Goal: Task Accomplishment & Management: Use online tool/utility

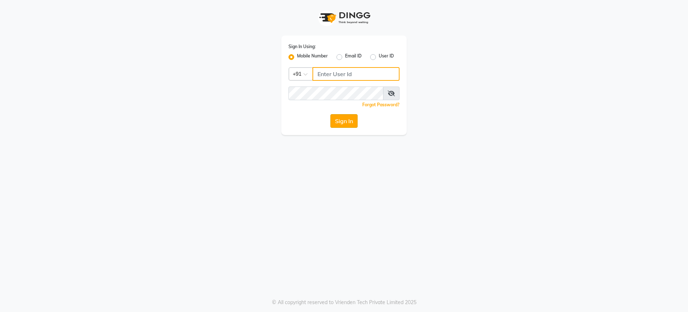
type input "9737504300"
click at [346, 126] on button "Sign In" at bounding box center [344, 121] width 27 height 14
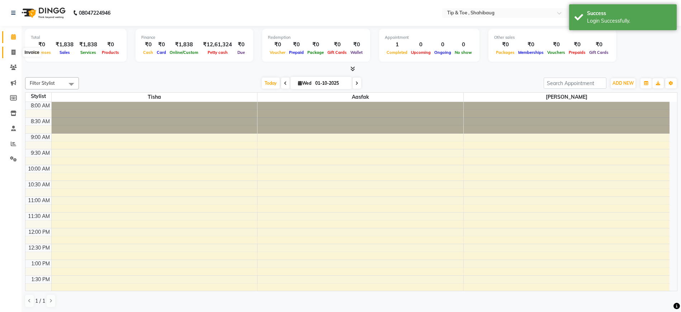
click at [15, 52] on icon at bounding box center [13, 51] width 4 height 5
select select "5489"
select select "service"
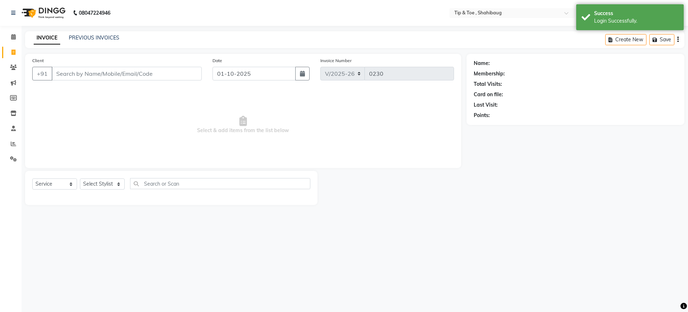
click at [81, 72] on input "Client" at bounding box center [127, 74] width 150 height 14
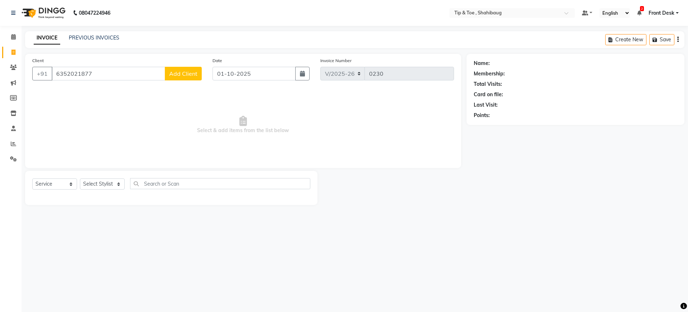
type input "6352021877"
click at [190, 72] on span "Add Client" at bounding box center [183, 73] width 28 height 7
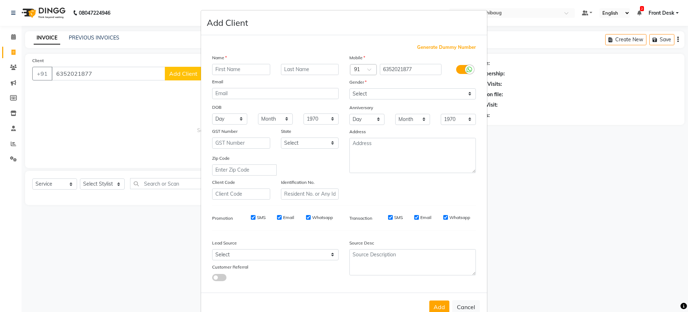
click at [214, 69] on input "text" at bounding box center [241, 69] width 58 height 11
type input "khushi"
click at [377, 95] on select "Select [DEMOGRAPHIC_DATA] [DEMOGRAPHIC_DATA] Other Prefer Not To Say" at bounding box center [413, 93] width 127 height 11
select select "[DEMOGRAPHIC_DATA]"
click at [350, 88] on select "Select [DEMOGRAPHIC_DATA] [DEMOGRAPHIC_DATA] Other Prefer Not To Say" at bounding box center [413, 93] width 127 height 11
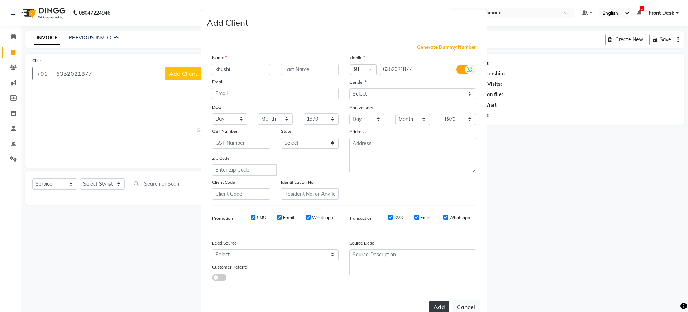
click at [432, 306] on button "Add" at bounding box center [440, 306] width 20 height 13
select select
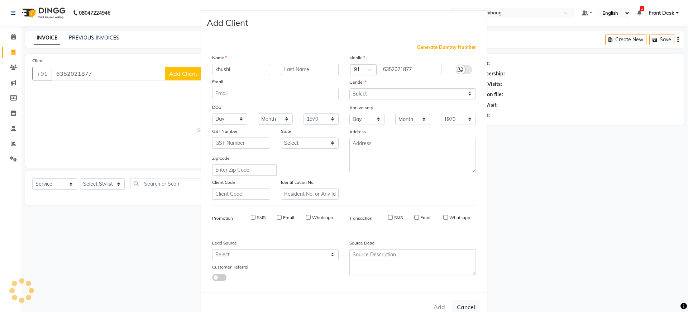
select select
checkbox input "false"
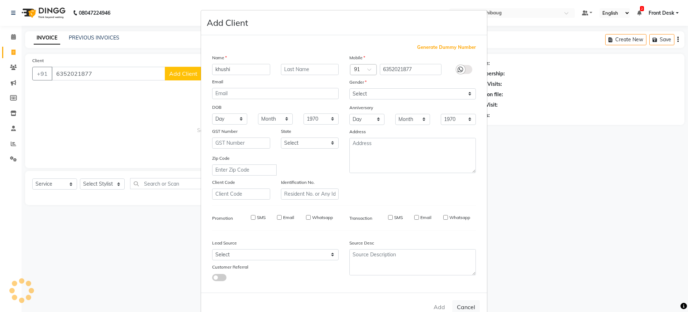
checkbox input "false"
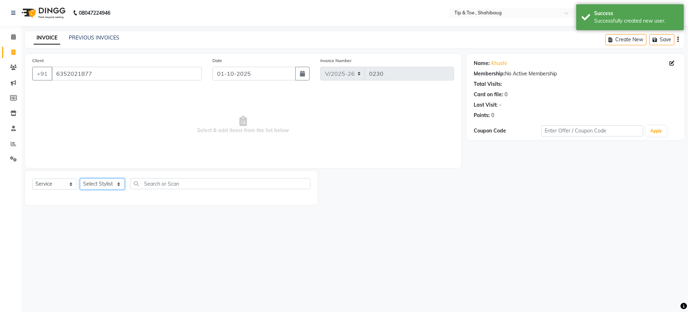
click at [98, 182] on select "Select Stylist Aasfak Front Desk [PERSON_NAME] [PERSON_NAME]" at bounding box center [102, 183] width 45 height 11
select select "37100"
click at [80, 178] on select "Select Stylist Aasfak Front Desk [PERSON_NAME] [PERSON_NAME]" at bounding box center [102, 183] width 45 height 11
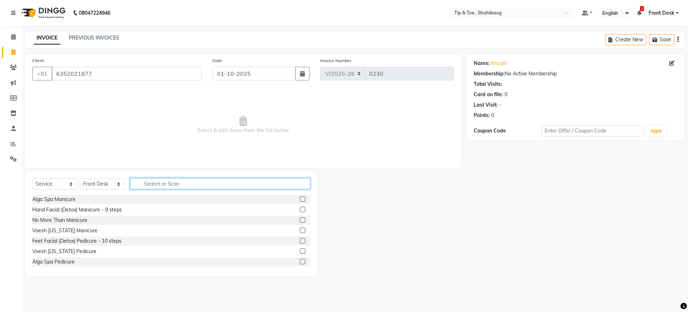
click at [152, 185] on input "text" at bounding box center [220, 183] width 180 height 11
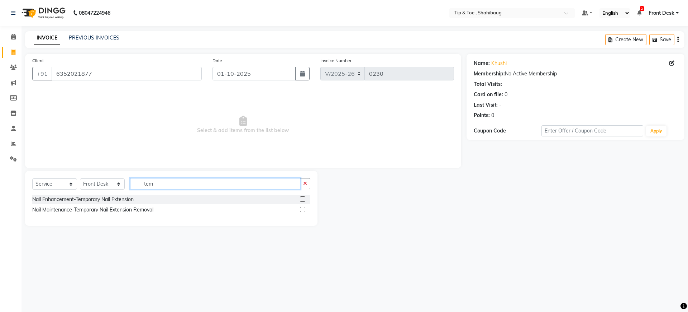
type input "tem"
click at [301, 199] on label at bounding box center [302, 198] width 5 height 5
click at [301, 199] on input "checkbox" at bounding box center [302, 199] width 5 height 5
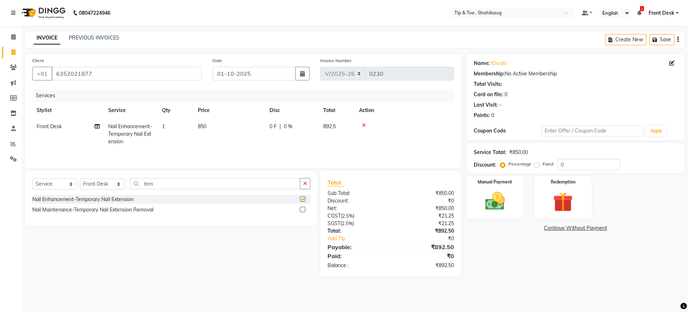
checkbox input "false"
click at [181, 182] on input "tem" at bounding box center [215, 183] width 170 height 11
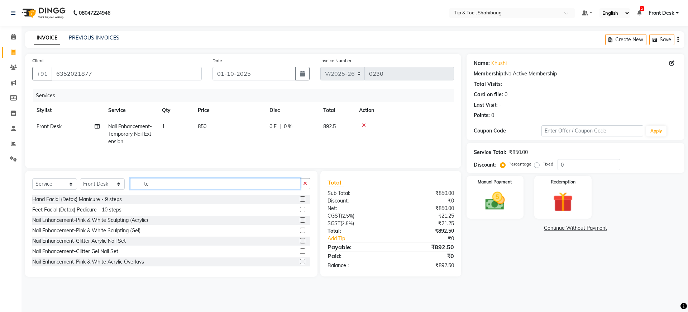
type input "t"
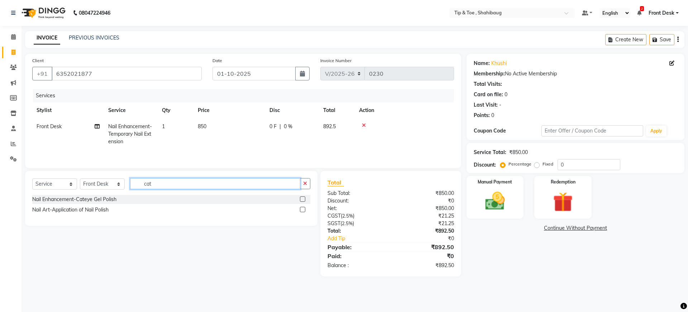
type input "cat"
click at [303, 201] on label at bounding box center [302, 198] width 5 height 5
click at [303, 201] on input "checkbox" at bounding box center [302, 199] width 5 height 5
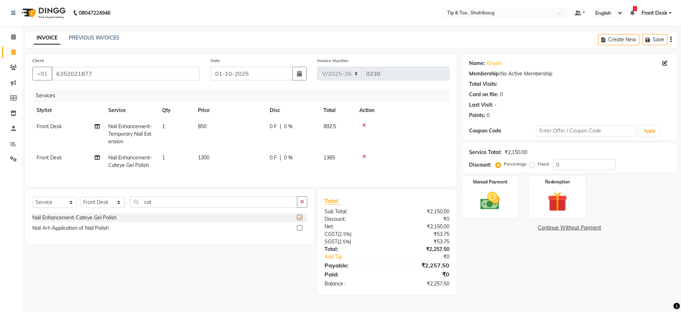
checkbox input "false"
click at [494, 203] on img at bounding box center [490, 200] width 33 height 23
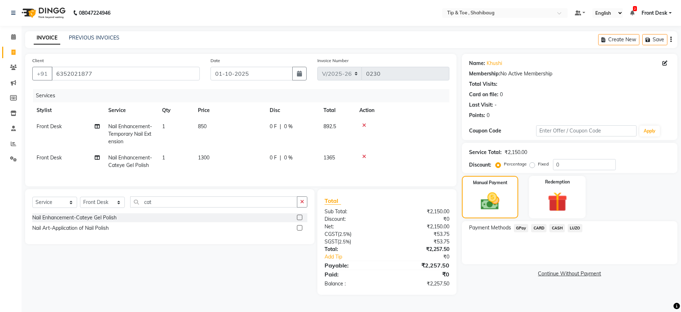
click at [519, 226] on span "GPay" at bounding box center [521, 228] width 15 height 8
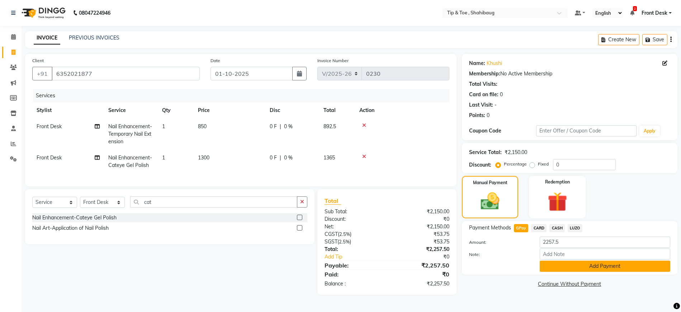
click at [558, 267] on button "Add Payment" at bounding box center [605, 265] width 131 height 11
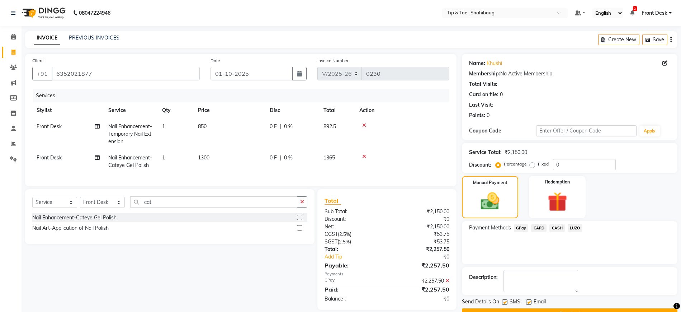
scroll to position [18, 0]
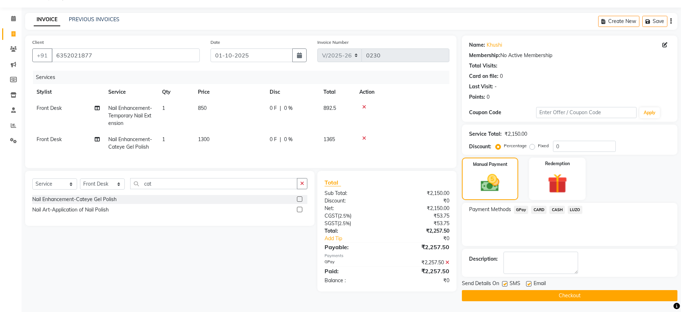
click at [571, 294] on button "Checkout" at bounding box center [569, 295] width 215 height 11
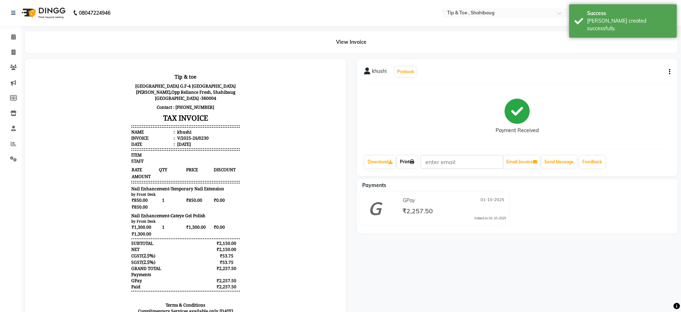
click at [407, 162] on link "Print" at bounding box center [407, 162] width 20 height 12
